Goal: Task Accomplishment & Management: Use online tool/utility

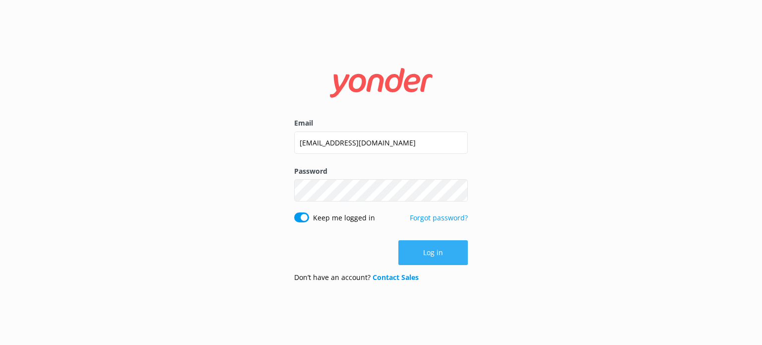
click at [427, 250] on button "Log in" at bounding box center [432, 252] width 69 height 25
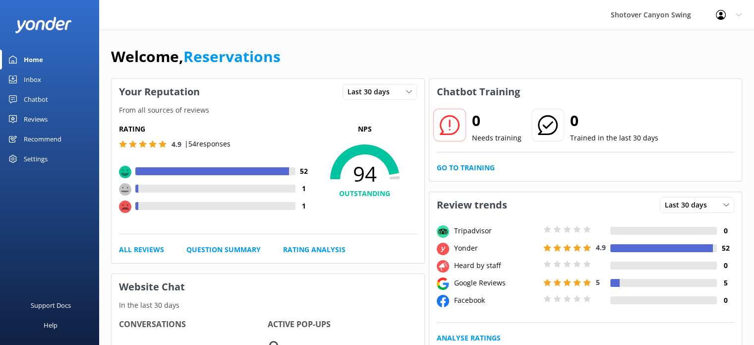
click at [31, 113] on div "Reviews" at bounding box center [36, 119] width 24 height 20
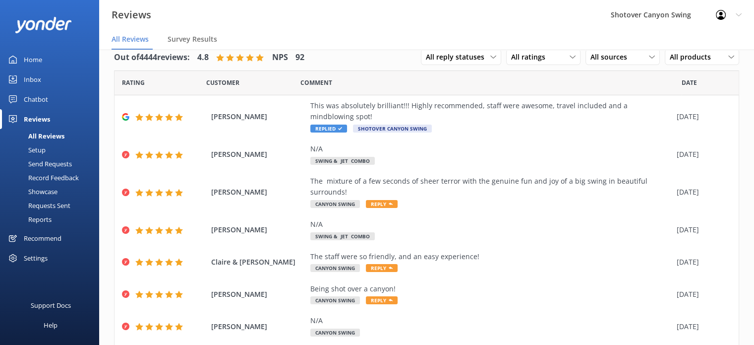
scroll to position [141, 0]
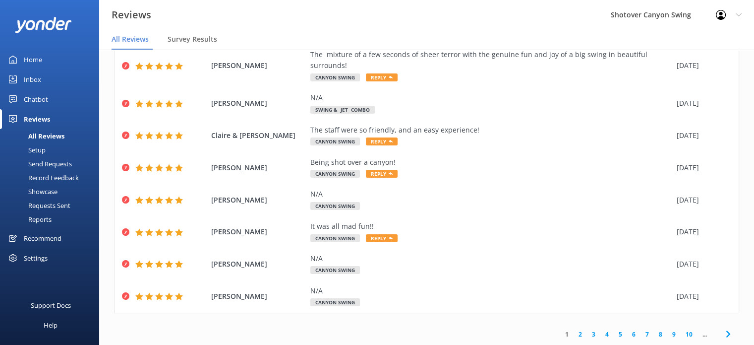
click at [574, 331] on link "2" at bounding box center [580, 333] width 13 height 9
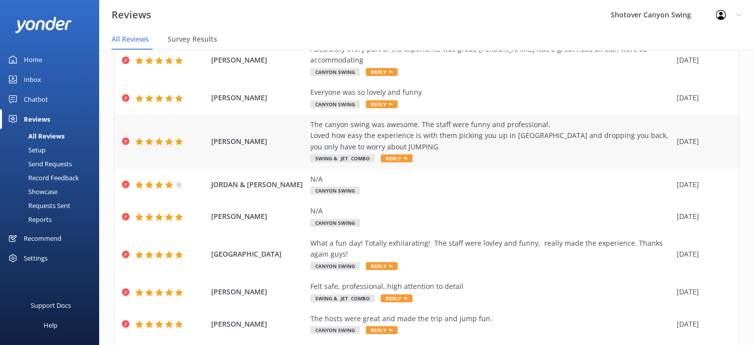
scroll to position [153, 0]
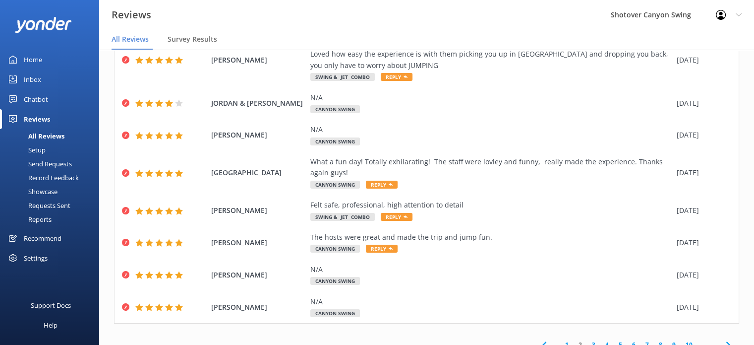
click at [587, 340] on link "3" at bounding box center [593, 344] width 13 height 9
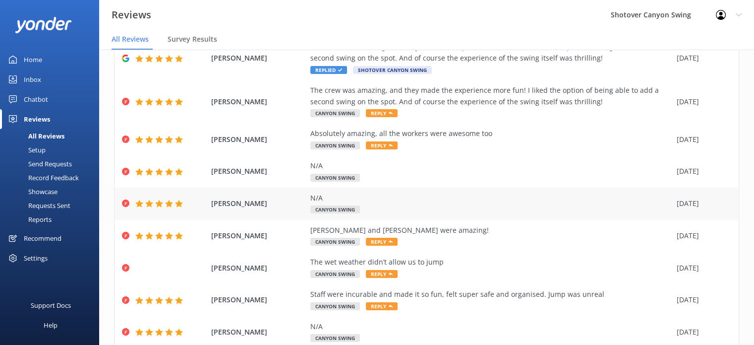
scroll to position [153, 0]
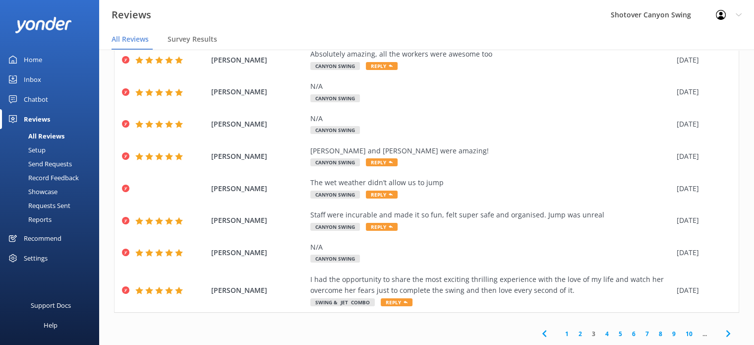
click at [560, 333] on link "1" at bounding box center [566, 333] width 13 height 9
